Goal: Task Accomplishment & Management: Complete application form

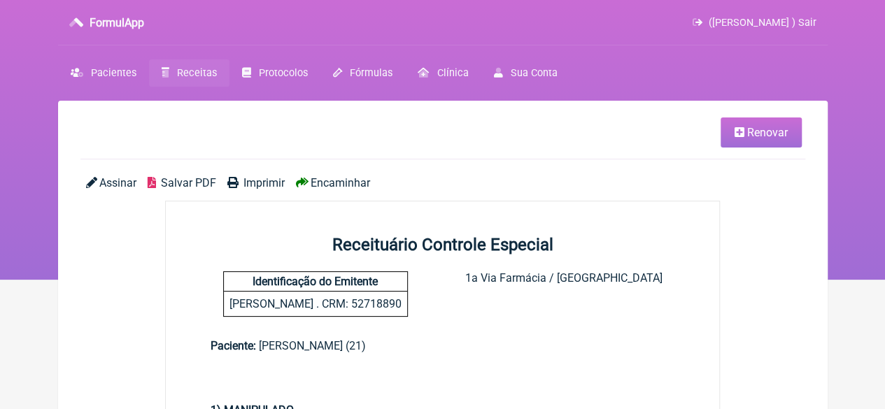
drag, startPoint x: 0, startPoint y: 0, endPoint x: 182, endPoint y: 73, distance: 196.0
click at [182, 71] on span "Receitas" at bounding box center [197, 73] width 40 height 12
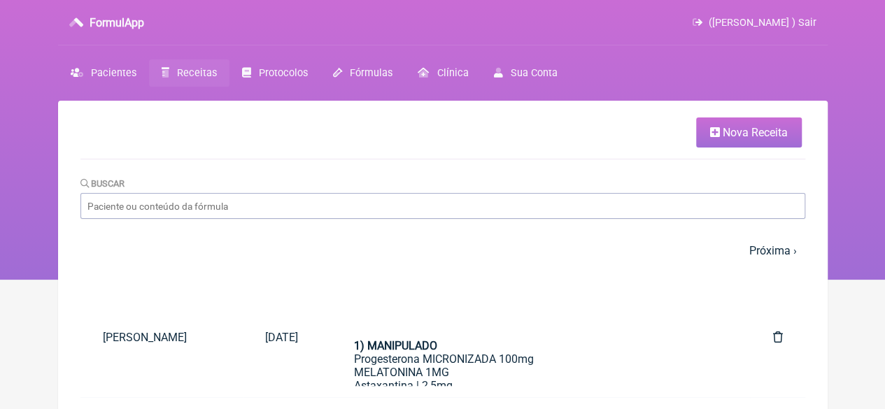
click at [747, 132] on span "Nova Receita" at bounding box center [755, 132] width 65 height 13
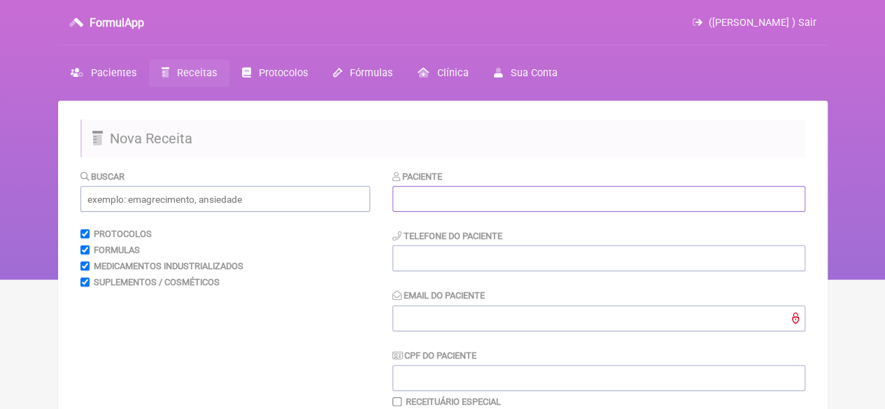
click at [510, 193] on input "text" at bounding box center [599, 199] width 413 height 26
paste input "GESSIKA COSTA PALMEIRA DE CARVALHO"
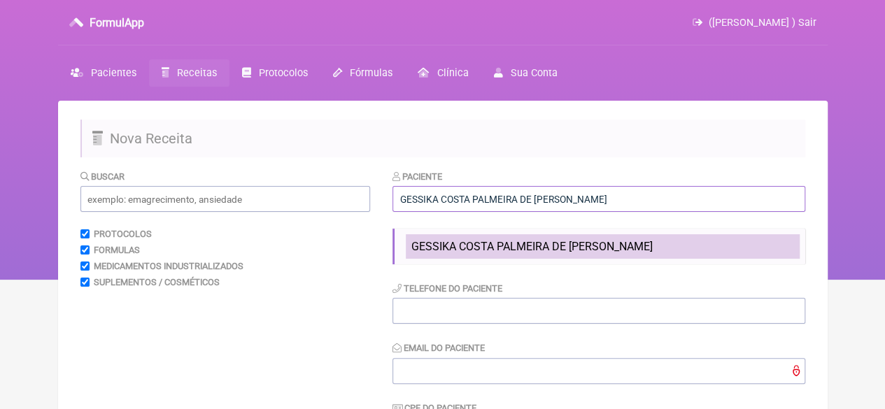
type input "GESSIKA COSTA PALMEIRA DE CARVALHO"
click at [451, 253] on span "GESSIKA COSTA PALMEIRA DE CARVALHO" at bounding box center [532, 246] width 241 height 13
type input "21997920558"
type input "X@X"
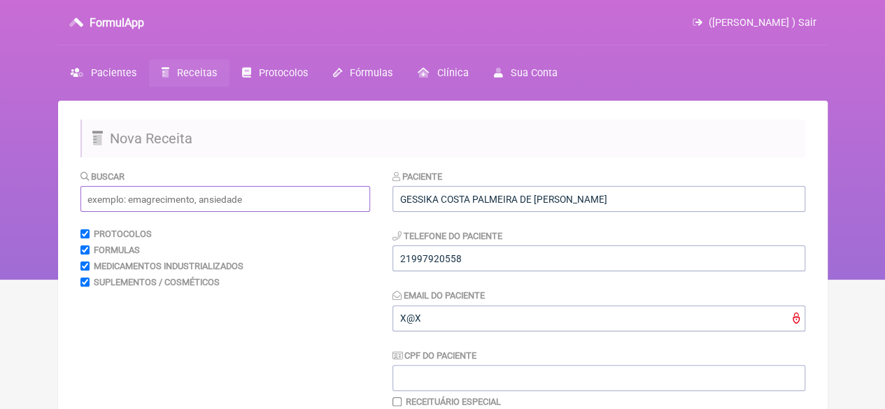
click at [239, 191] on input "text" at bounding box center [225, 199] width 290 height 26
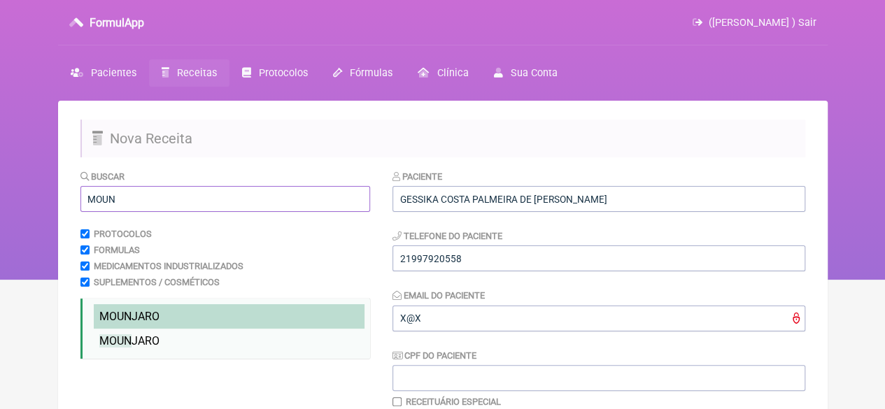
type input "MOUN"
drag, startPoint x: 157, startPoint y: 315, endPoint x: 154, endPoint y: 325, distance: 10.2
click at [156, 315] on span "MOUN JARO" at bounding box center [129, 316] width 60 height 13
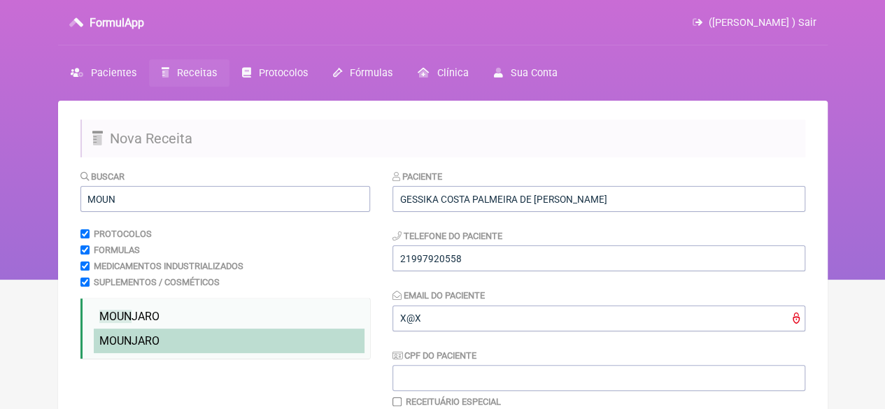
click at [149, 346] on span "MOUN JARO" at bounding box center [129, 341] width 60 height 13
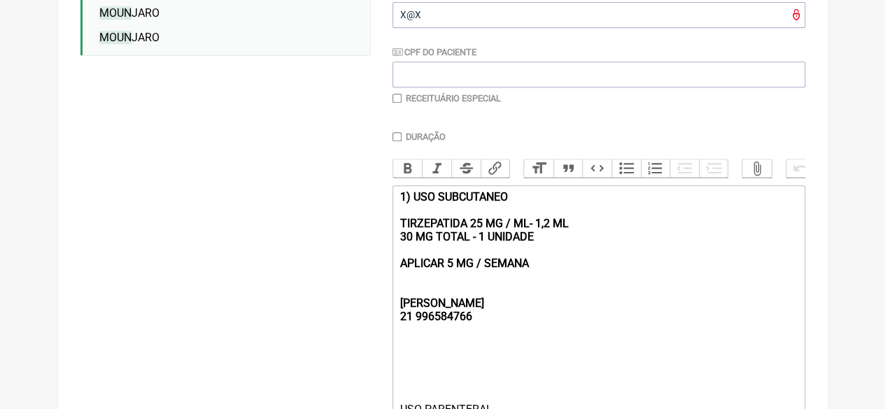
scroll to position [475, 0]
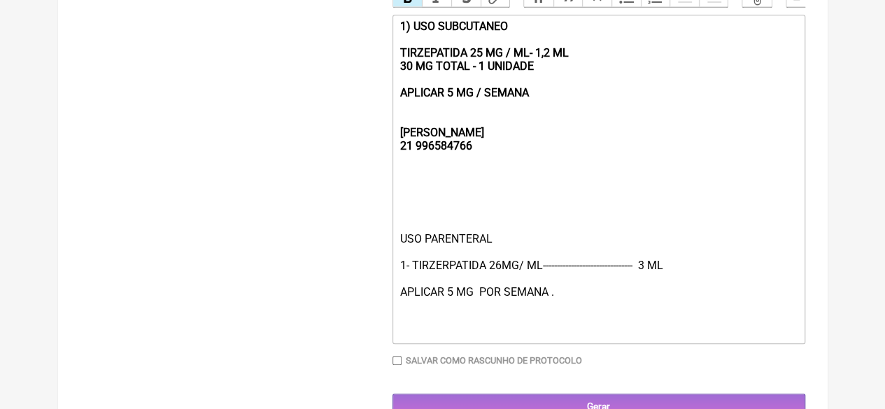
drag, startPoint x: 545, startPoint y: 106, endPoint x: 382, endPoint y: 20, distance: 183.8
click at [382, 20] on form "Buscar MOUN Protocolos Formulas Medicamentos Industrializados Suplementos / Cos…" at bounding box center [442, 57] width 725 height 725
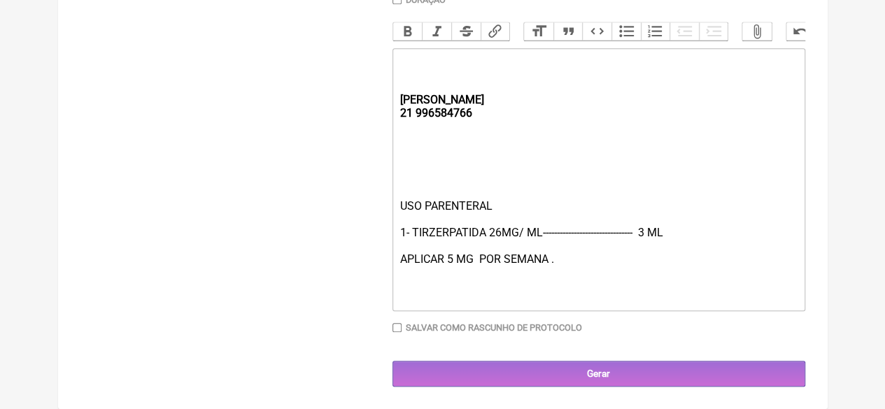
scroll to position [456, 0]
type trix-editor "<div><strong><br><br><br>REBECCA&nbsp;<br>21 996584766</strong></div><div><br><…"
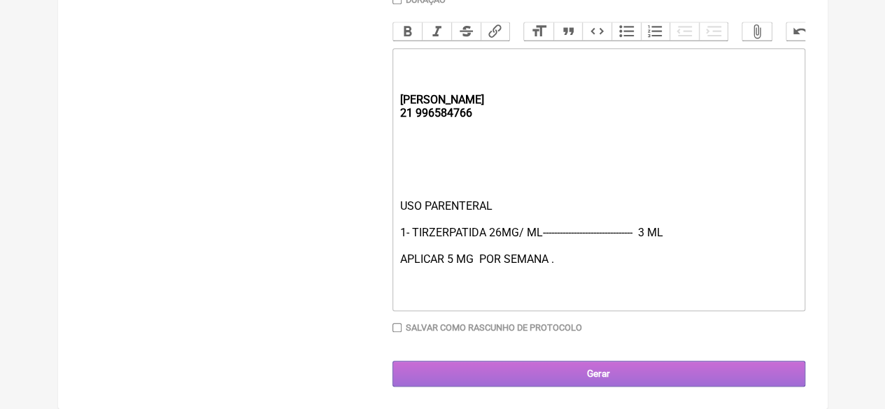
click at [562, 376] on input "Gerar" at bounding box center [599, 374] width 413 height 26
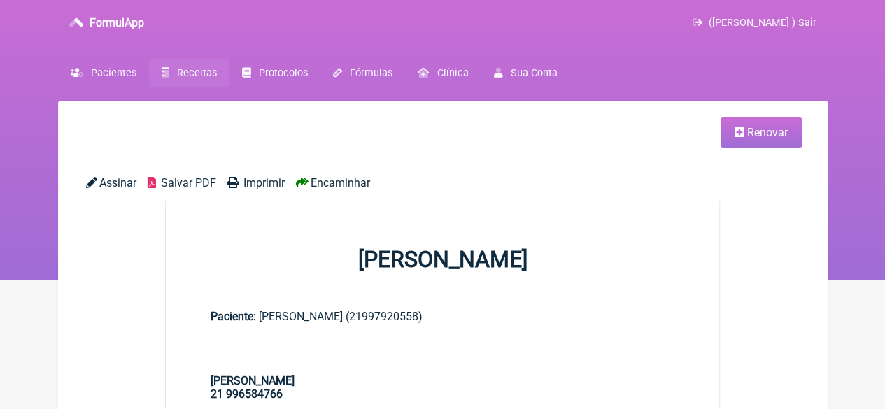
click at [267, 180] on span "Imprimir" at bounding box center [264, 182] width 41 height 13
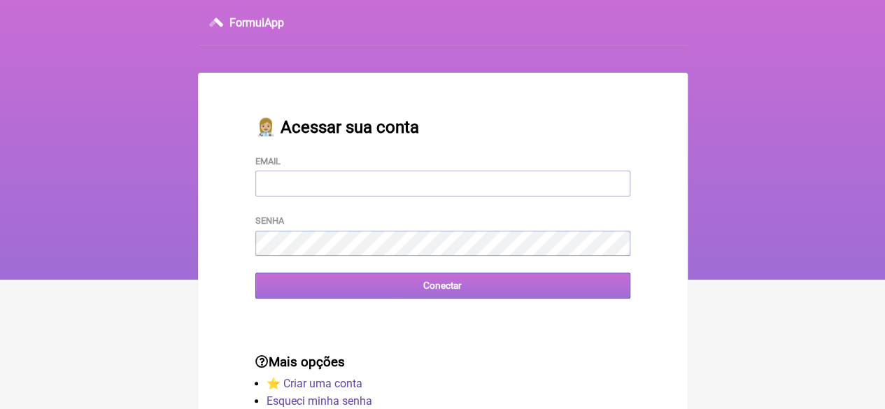
type input "[EMAIL_ADDRESS][DOMAIN_NAME]"
click at [358, 290] on input "Conectar" at bounding box center [442, 286] width 375 height 26
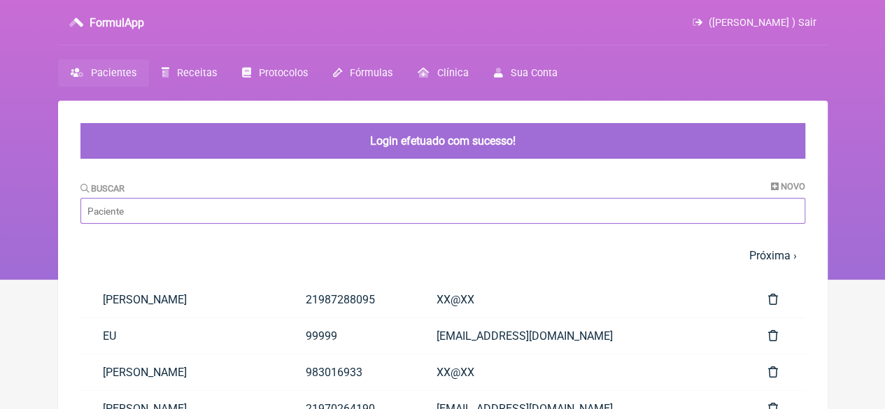
click at [274, 218] on input "Buscar" at bounding box center [442, 211] width 725 height 26
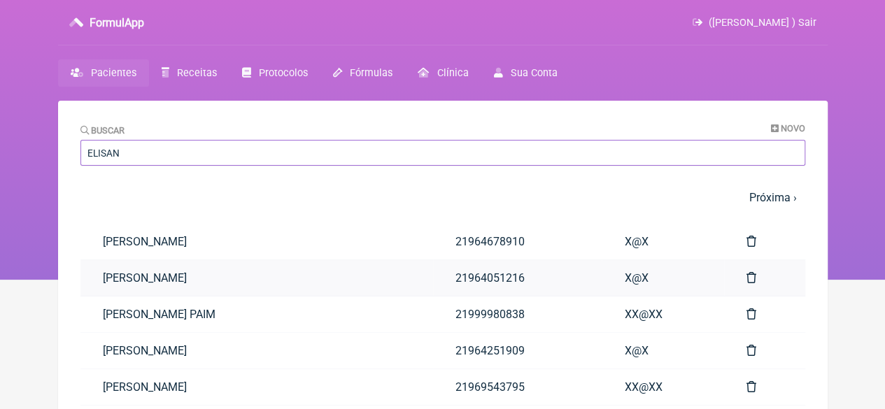
type input "ELISAN"
click at [209, 274] on link "ELISANGELA CLAUDINO DA SILVA" at bounding box center [256, 278] width 353 height 36
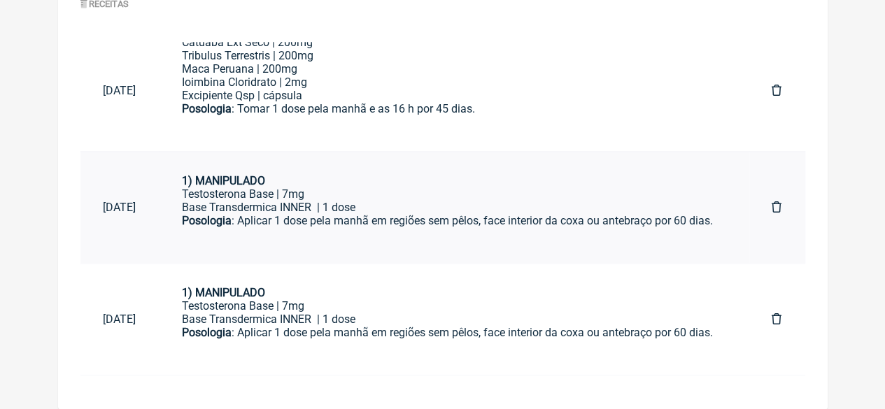
scroll to position [6, 0]
click at [360, 313] on div "Base Transdermica INNER | 1 dose" at bounding box center [454, 319] width 545 height 13
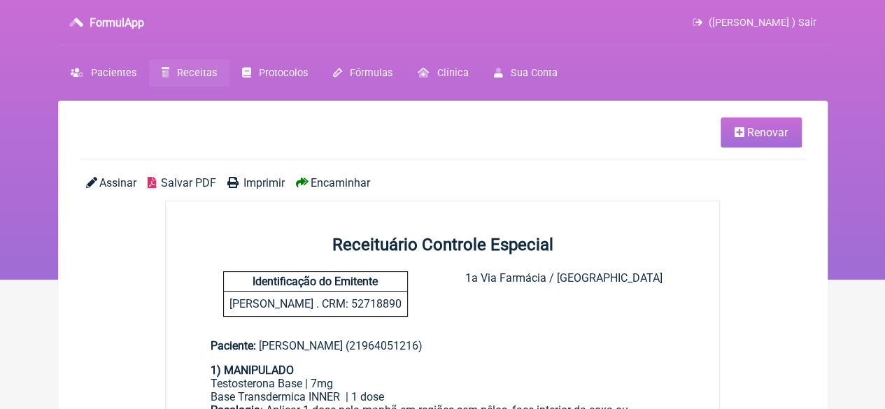
click at [270, 183] on span "Imprimir" at bounding box center [264, 182] width 41 height 13
